Goal: Obtain resource: Download file/media

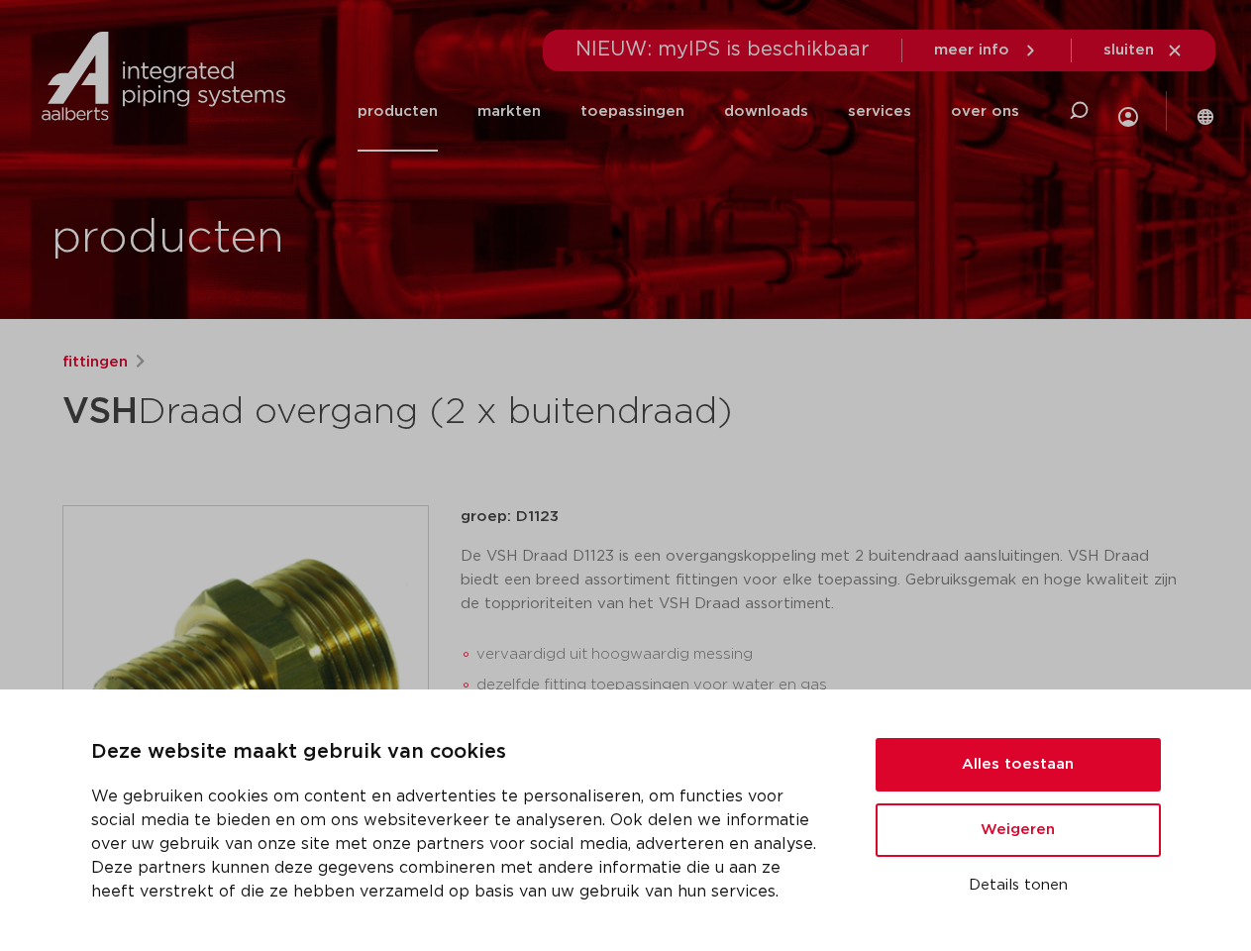
click at [625, 475] on div "fittingen VSH Draad overgang (2 x buitendraad) groep: D1123 De VSH Draad D1123 …" at bounding box center [626, 790] width 1159 height 878
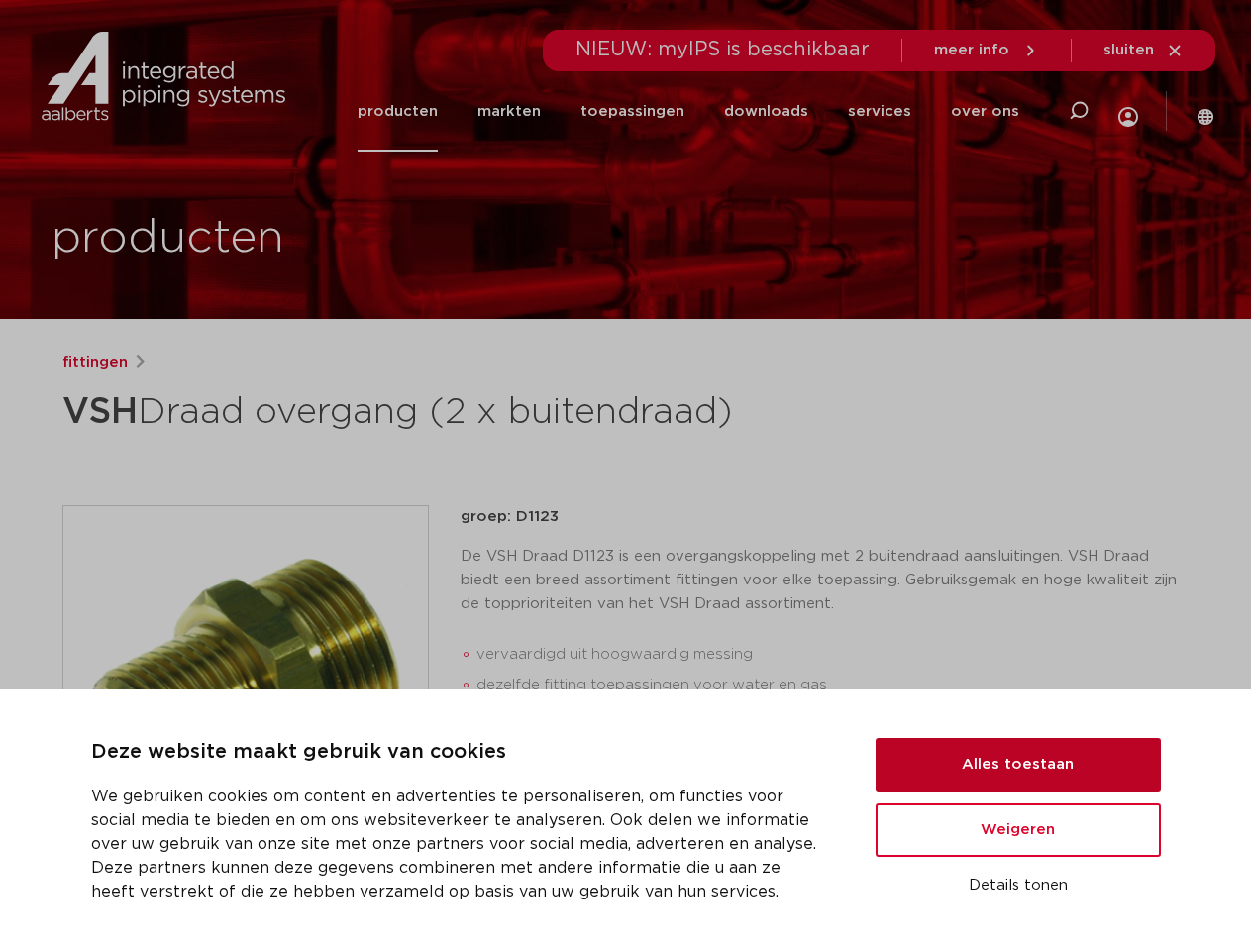
click at [1018, 765] on button "Alles toestaan" at bounding box center [1018, 764] width 285 height 53
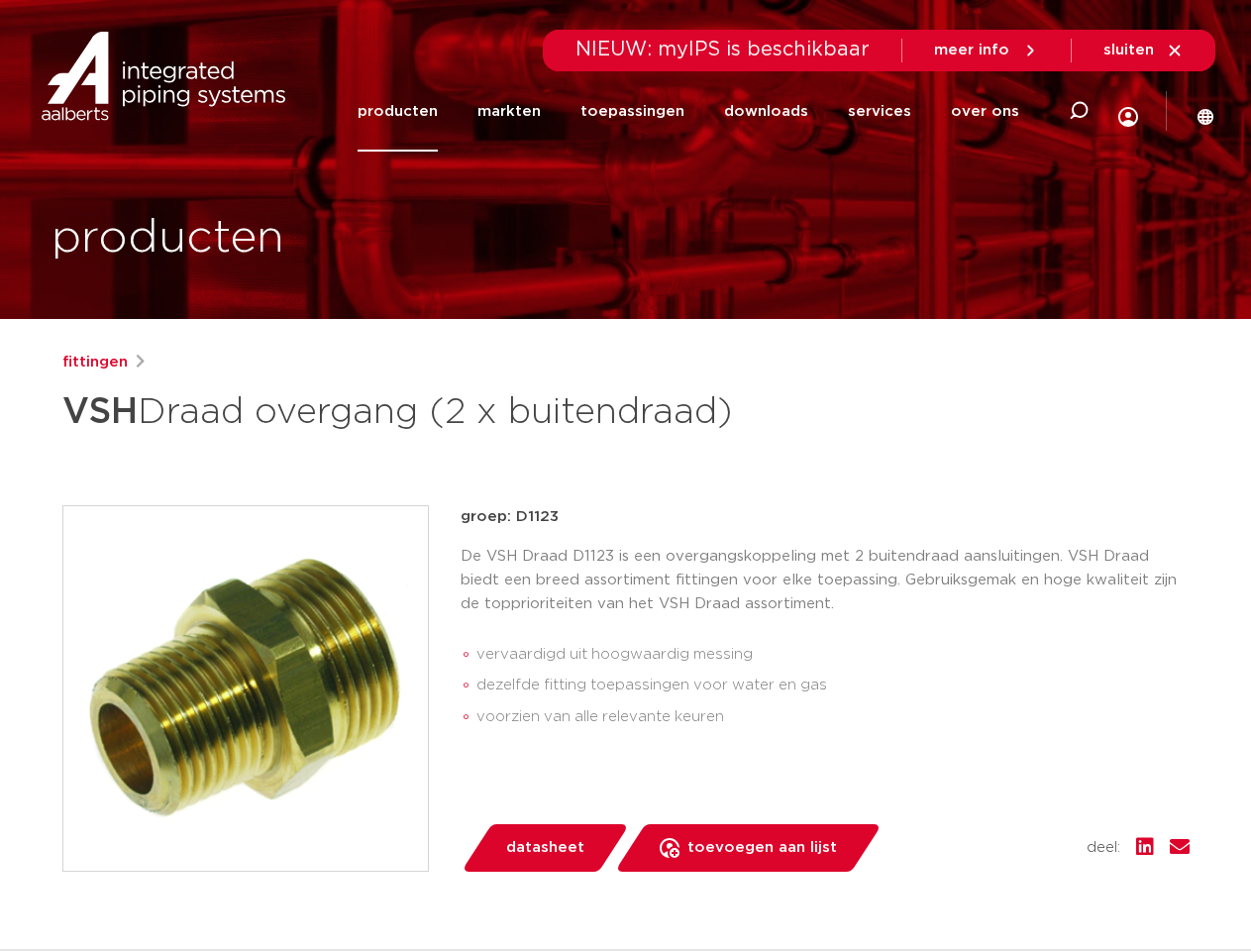
click at [1018, 830] on div "datasheet toevoegen aan lijst opslaan in my IPS verwijder uit lijst deel:" at bounding box center [832, 848] width 713 height 48
click at [1018, 886] on div "fittingen VSH Draad overgang (2 x buitendraad) groep: D1123 De VSH Draad D1123 …" at bounding box center [626, 790] width 1159 height 878
click at [1077, 111] on icon at bounding box center [1079, 111] width 24 height 24
click at [1144, 51] on span "sluiten" at bounding box center [1129, 50] width 51 height 15
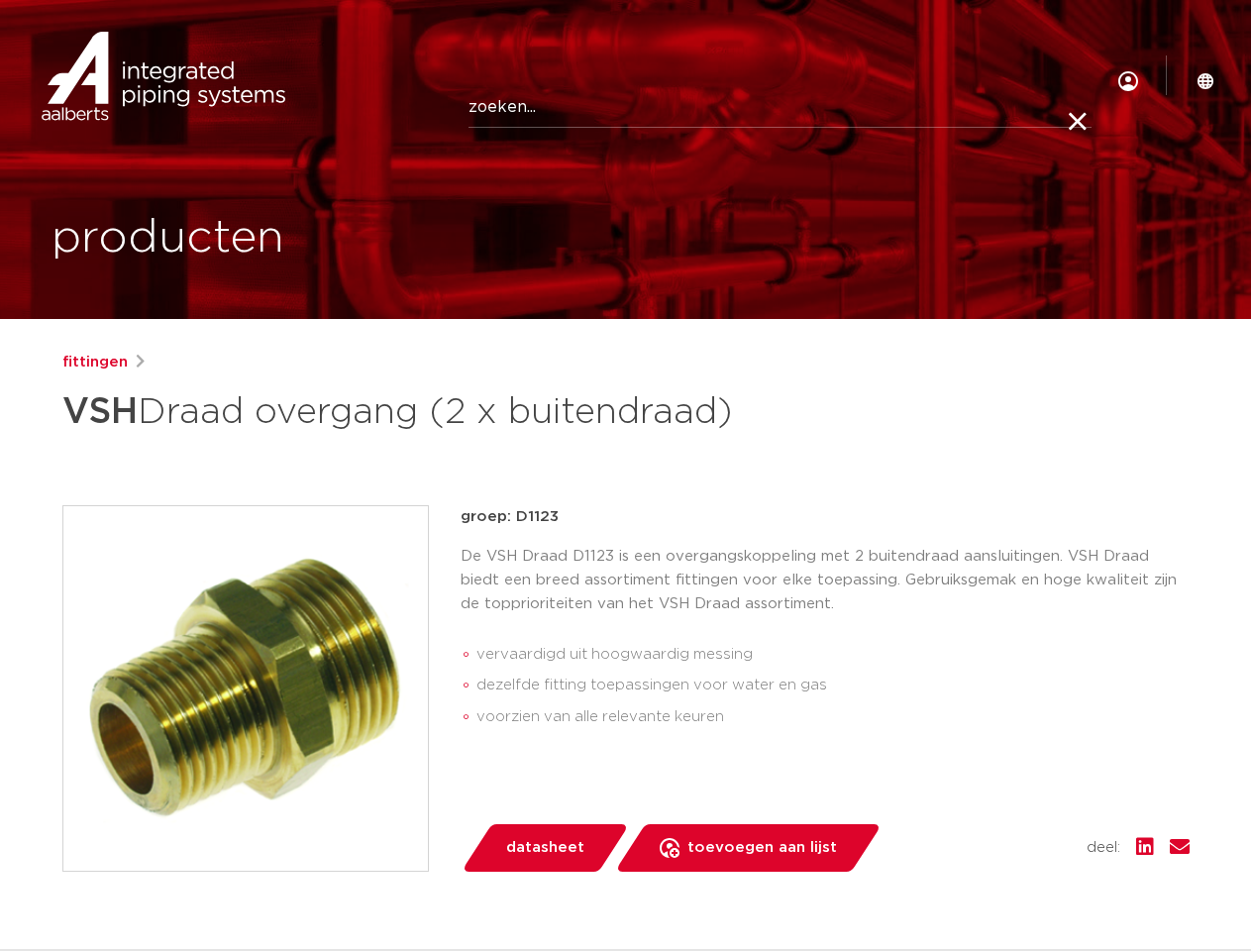
click at [246, 687] on img at bounding box center [245, 688] width 365 height 365
